Goal: Information Seeking & Learning: Check status

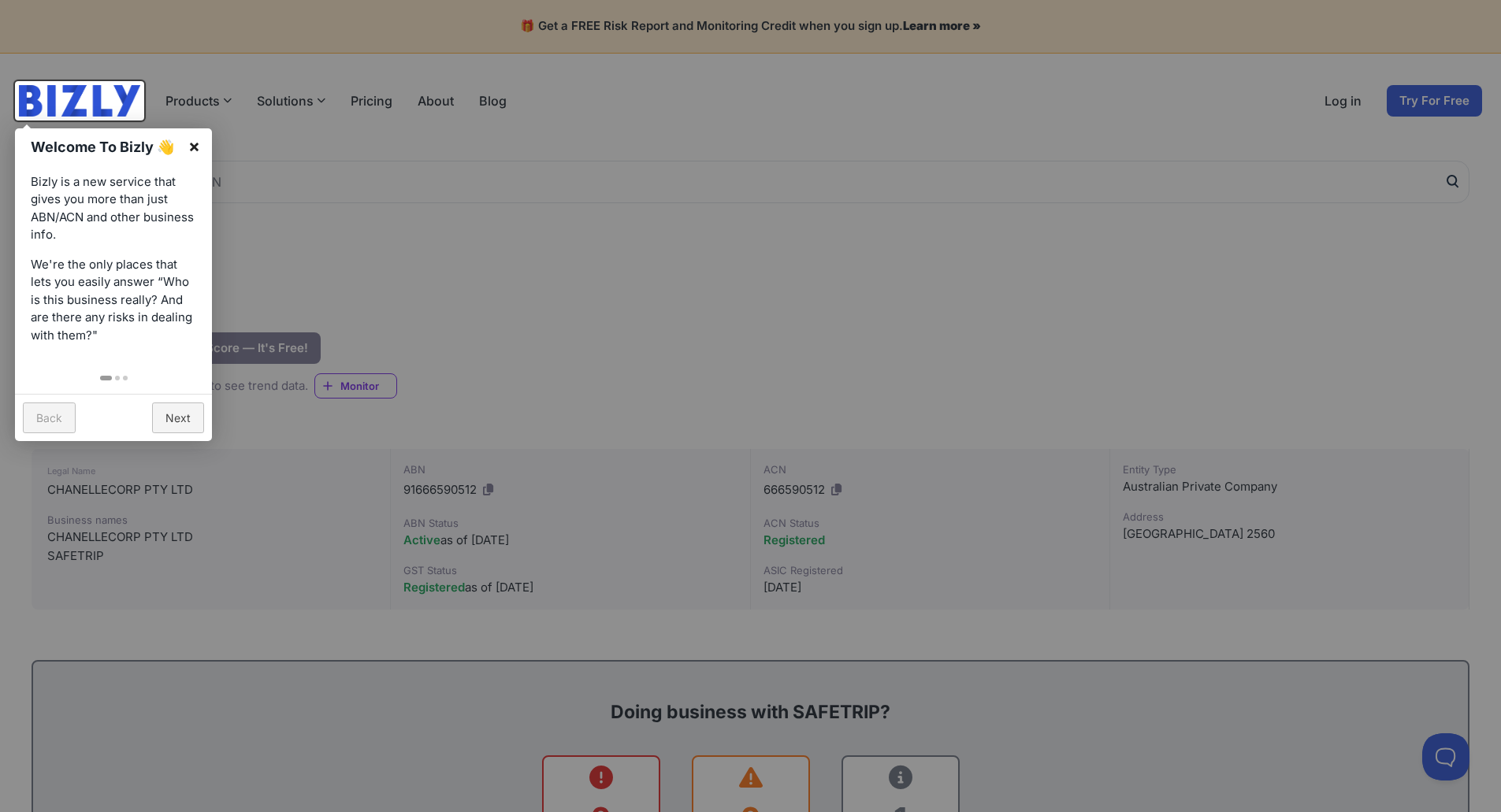
click at [193, 143] on link "×" at bounding box center [194, 145] width 35 height 35
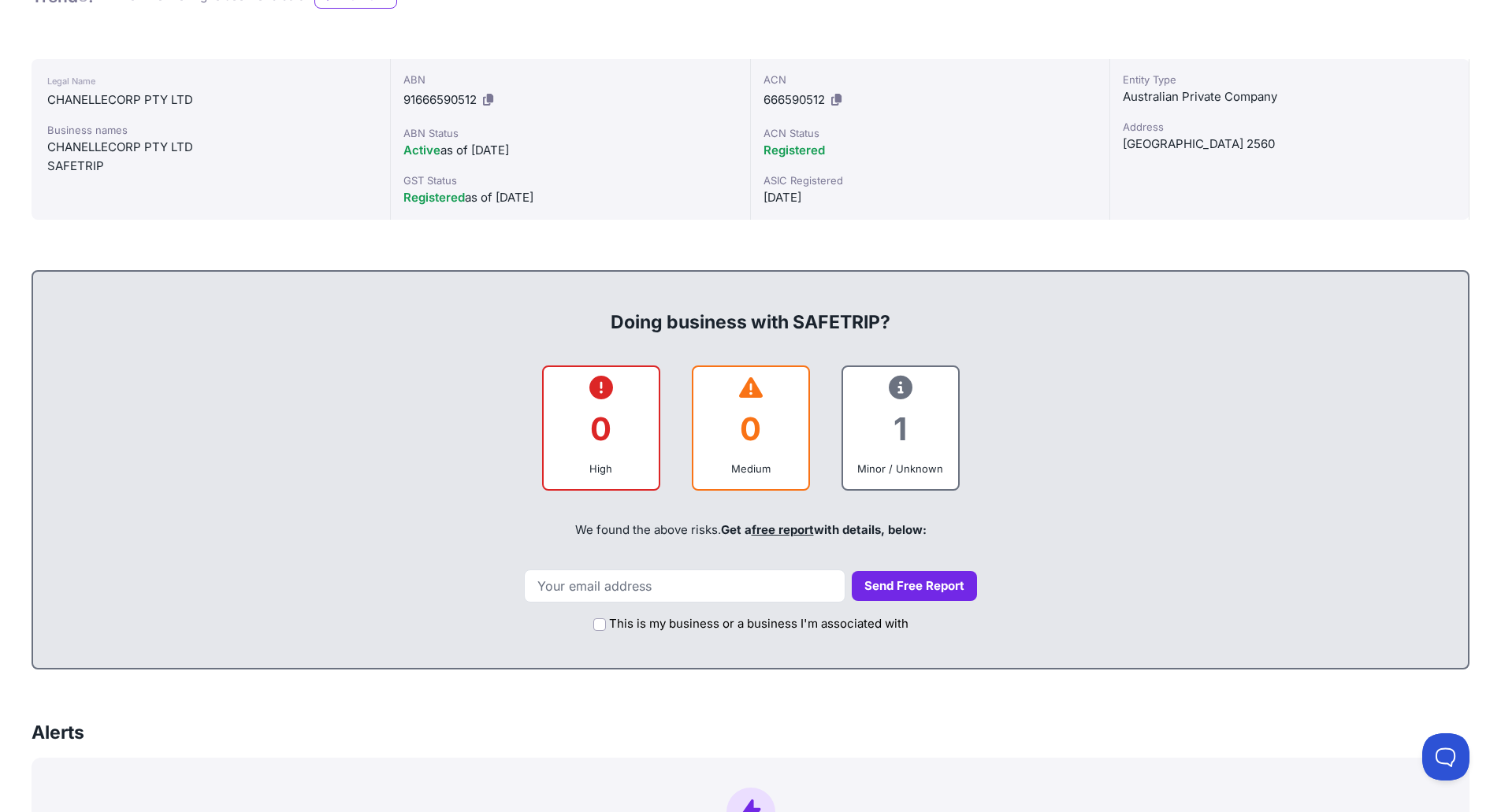
scroll to position [394, 0]
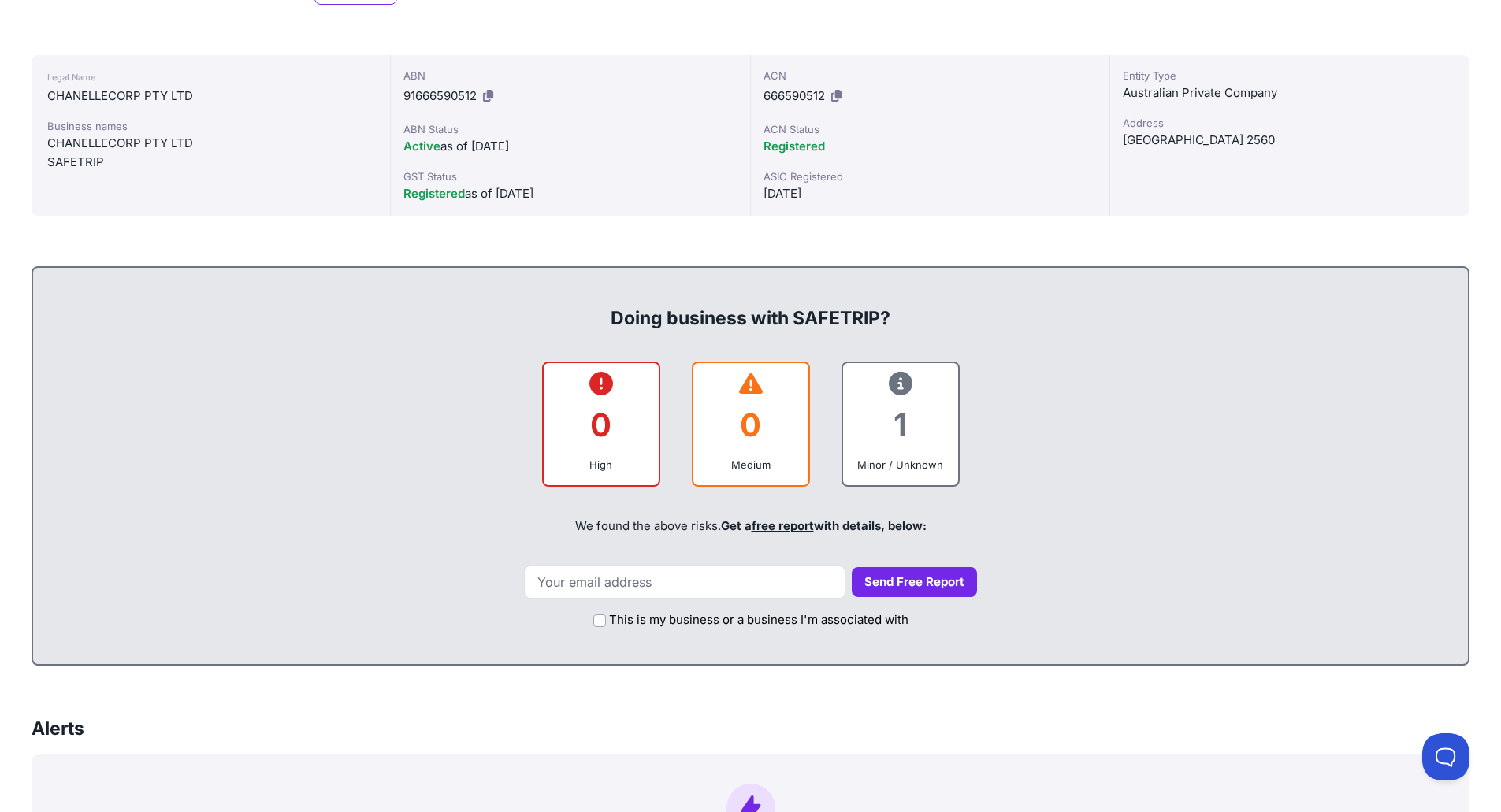
click at [904, 383] on icon at bounding box center [900, 383] width 24 height 1
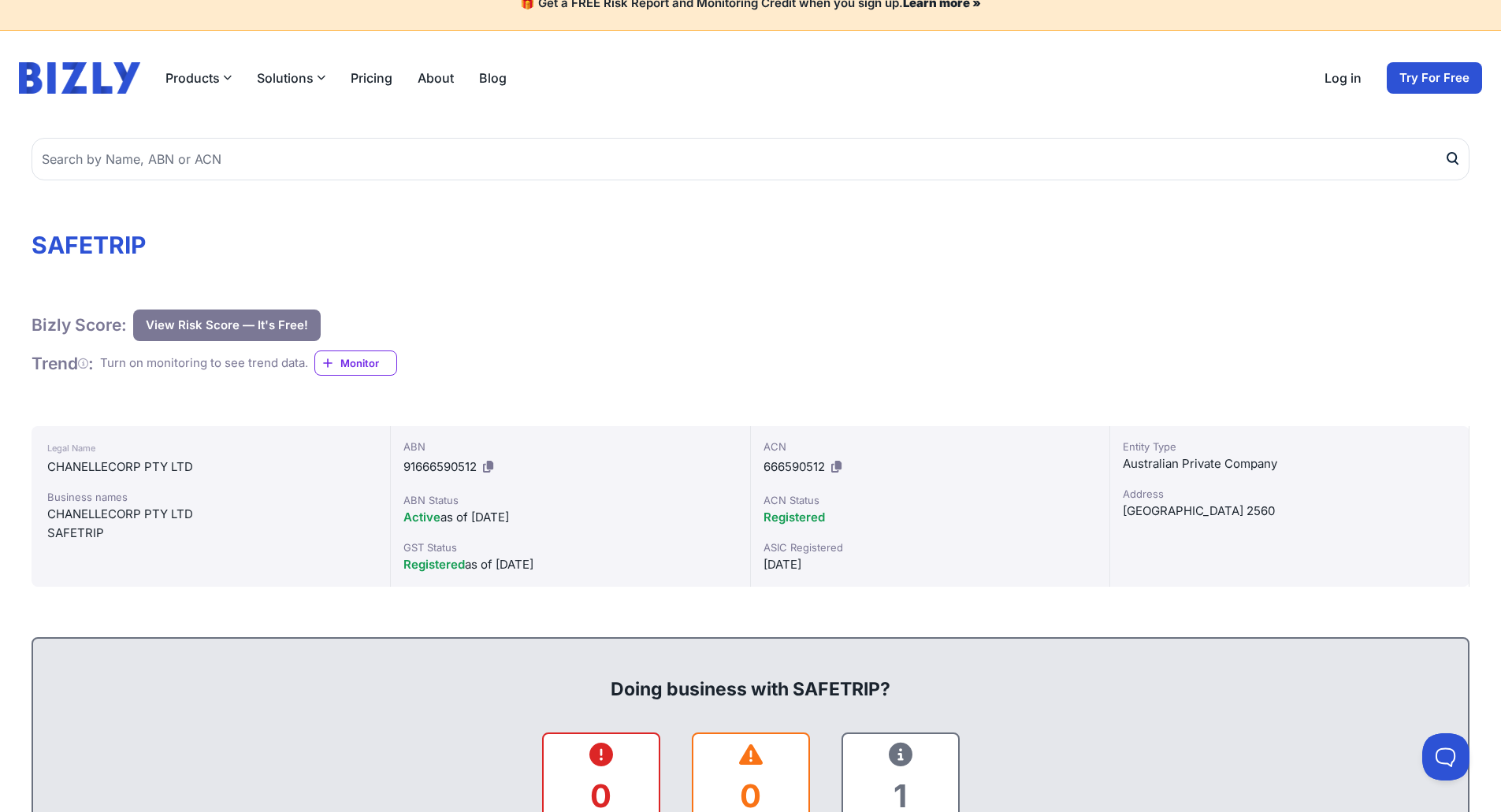
scroll to position [0, 0]
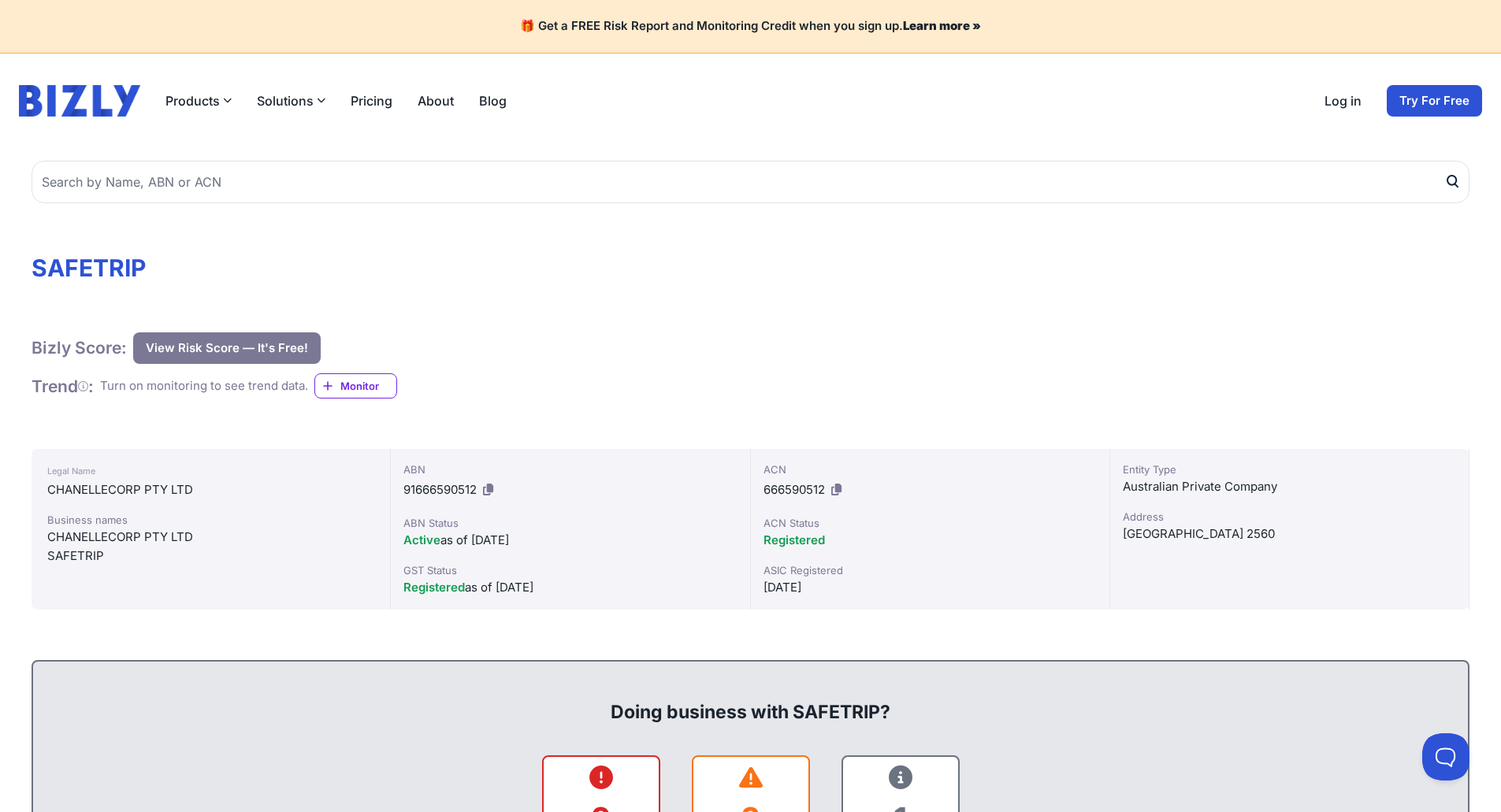
click at [199, 347] on button "View Risk Score — It's Free!" at bounding box center [227, 348] width 187 height 31
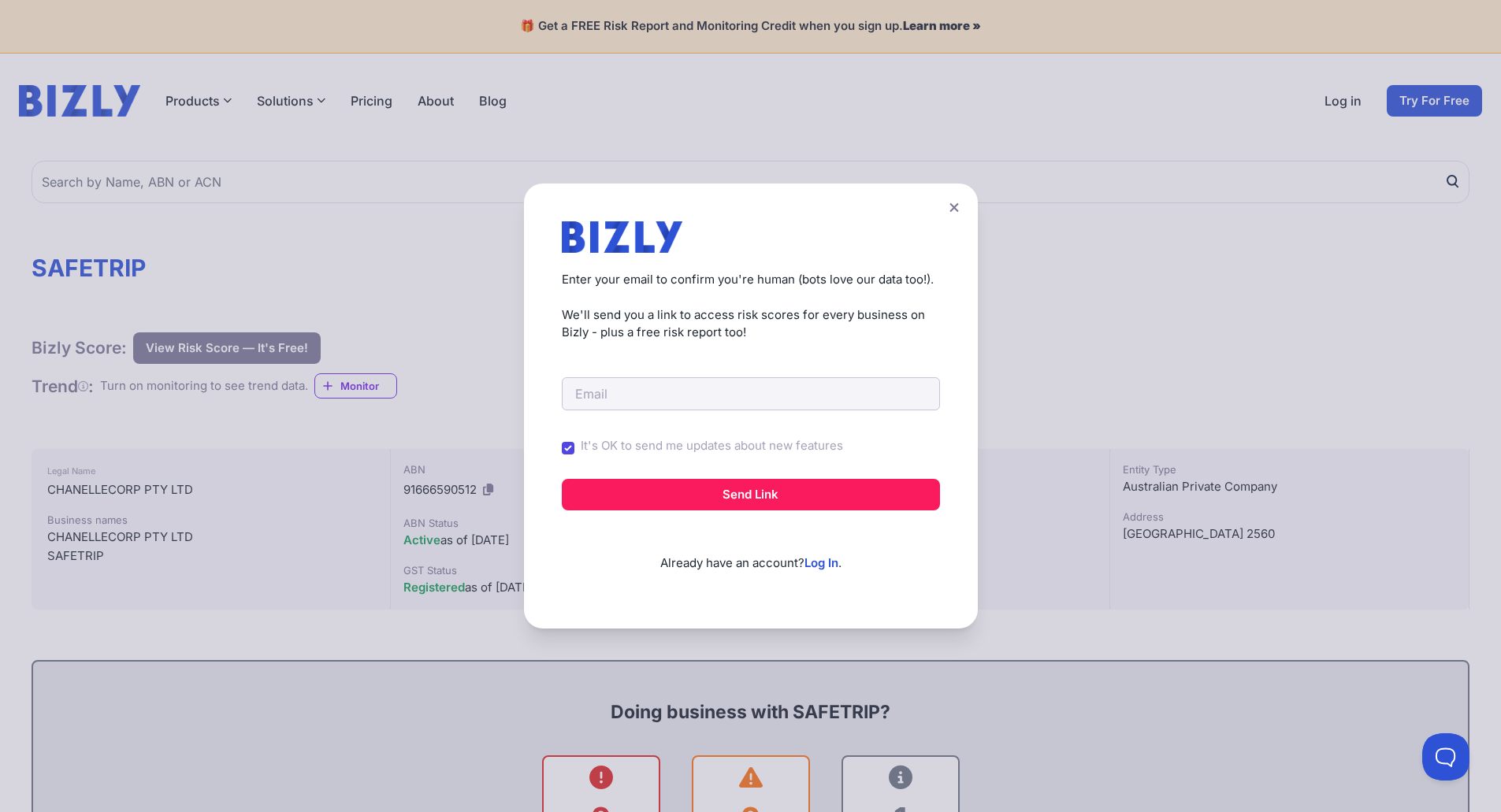
click at [959, 206] on icon at bounding box center [954, 208] width 10 height 10
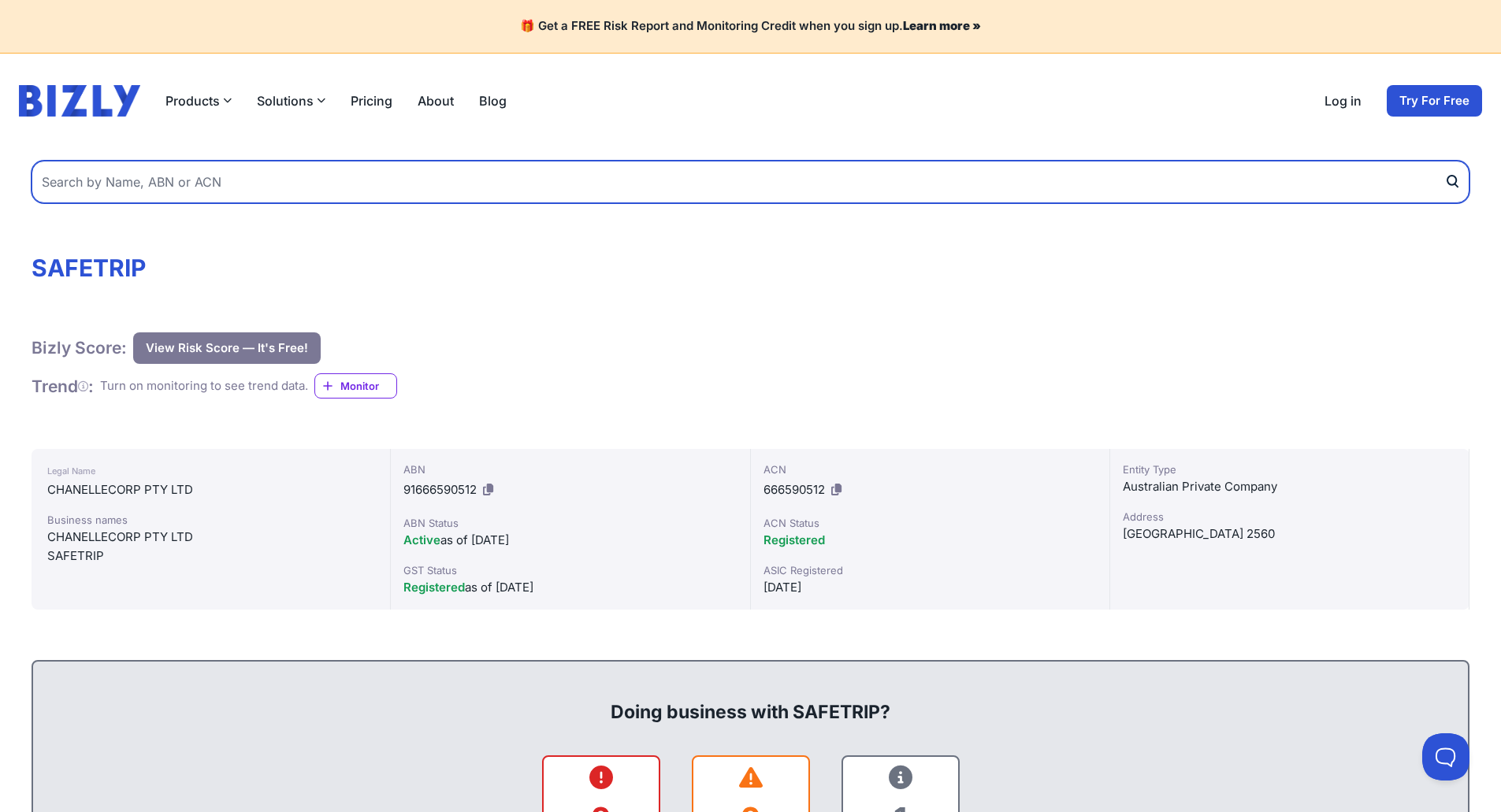
click at [457, 173] on input "text" at bounding box center [750, 182] width 1438 height 43
type input "skysunserve"
click at [1444, 161] on button "submit" at bounding box center [1456, 182] width 25 height 43
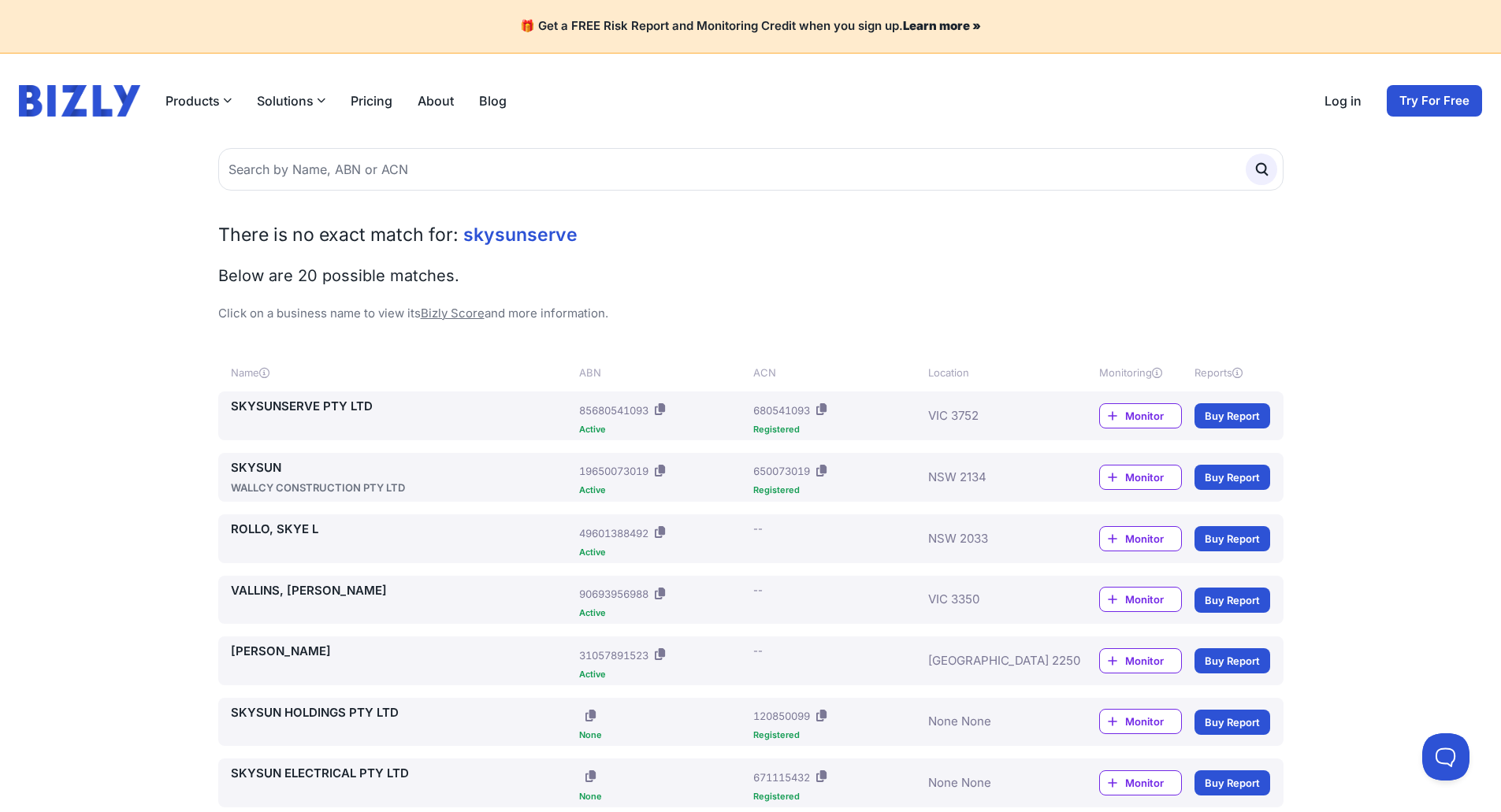
click at [350, 409] on link "SKYSUNSERVE PTY LTD" at bounding box center [402, 406] width 342 height 18
